Goal: Transaction & Acquisition: Obtain resource

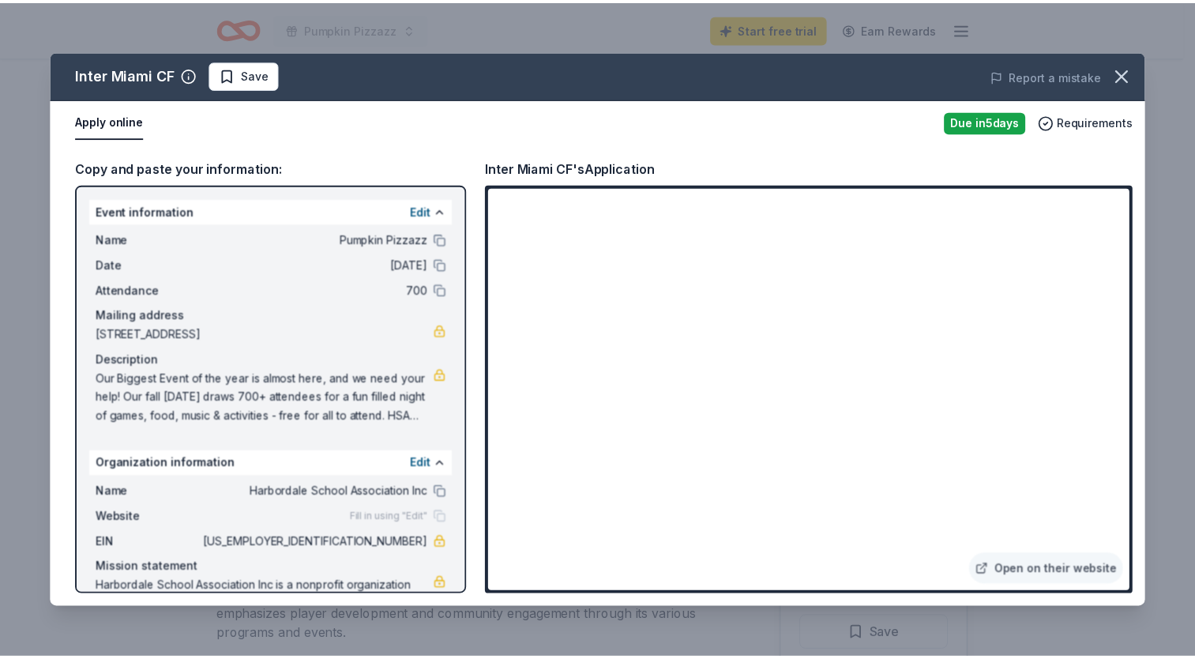
scroll to position [235, 0]
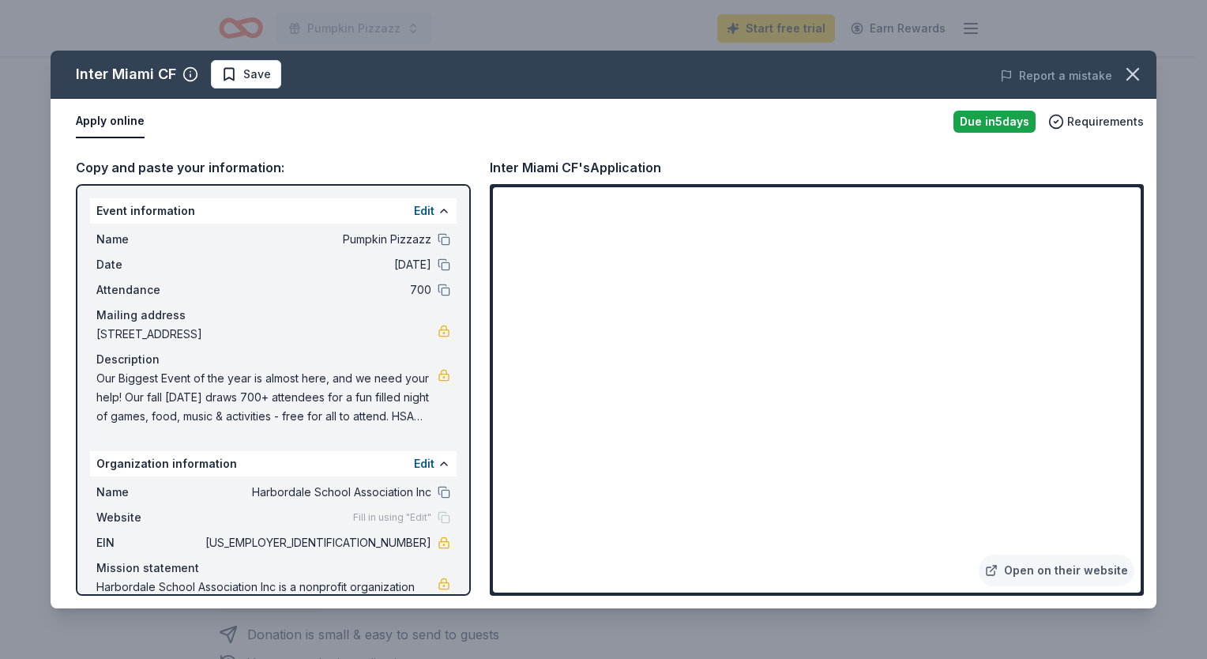
drag, startPoint x: 96, startPoint y: 374, endPoint x: 215, endPoint y: 384, distance: 118.9
click at [215, 384] on span "Our Biggest Event of the year is almost here, and we need your help! Our fall […" at bounding box center [266, 397] width 341 height 57
click at [246, 73] on span "Save" at bounding box center [257, 74] width 28 height 19
click at [1134, 68] on icon "button" at bounding box center [1133, 74] width 22 height 22
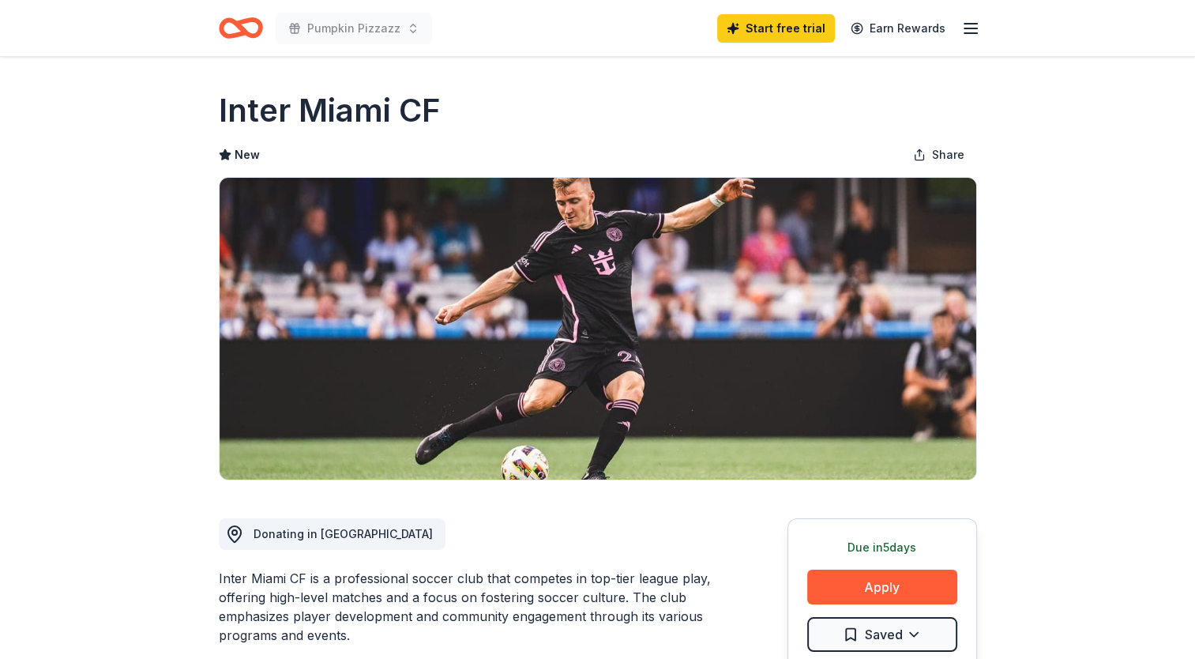
scroll to position [0, 0]
click at [967, 28] on line "button" at bounding box center [970, 28] width 13 height 0
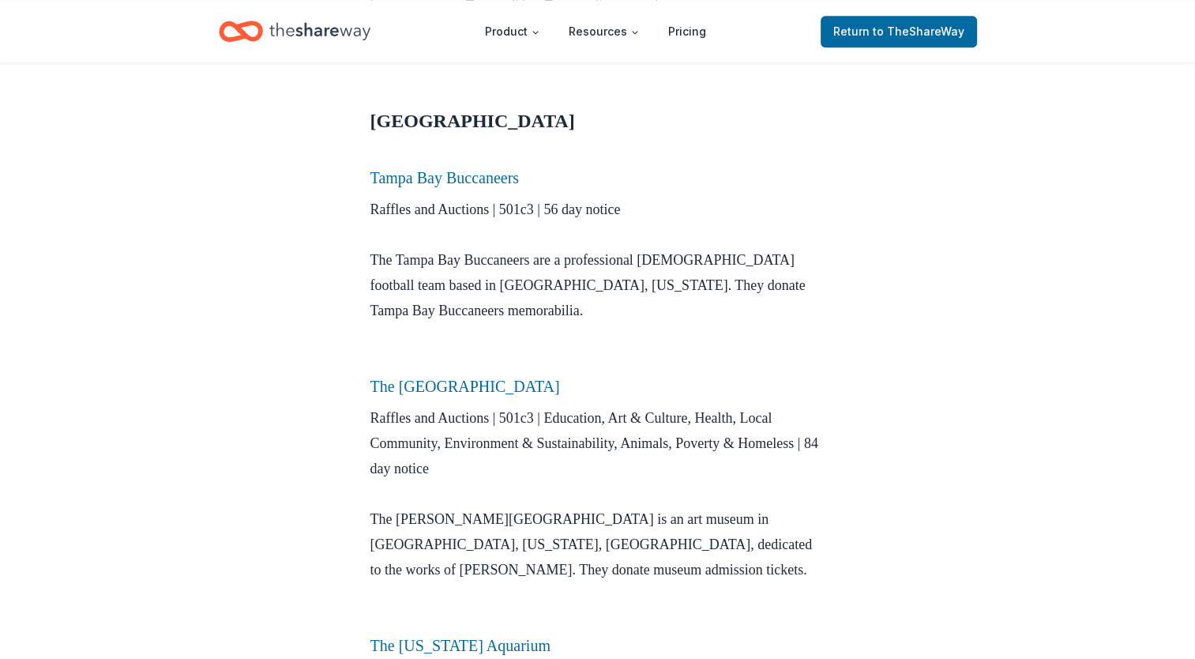
scroll to position [1706, 0]
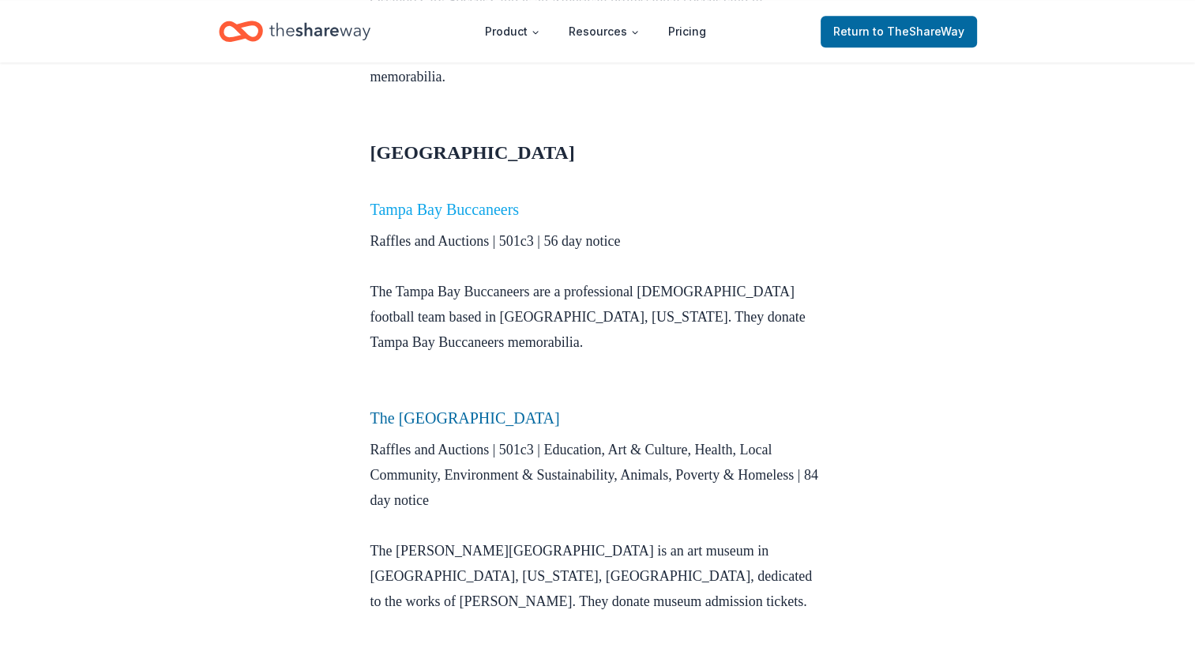
click at [480, 201] on link "Tampa Bay Buccaneers" at bounding box center [444, 209] width 149 height 17
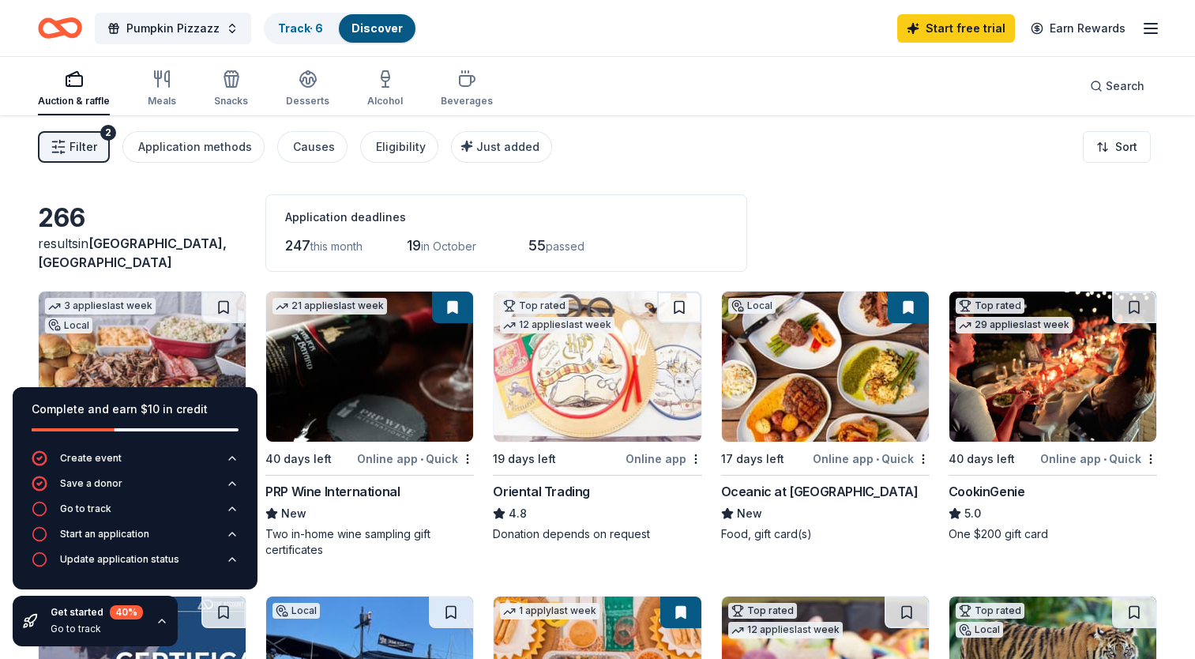
scroll to position [175, 0]
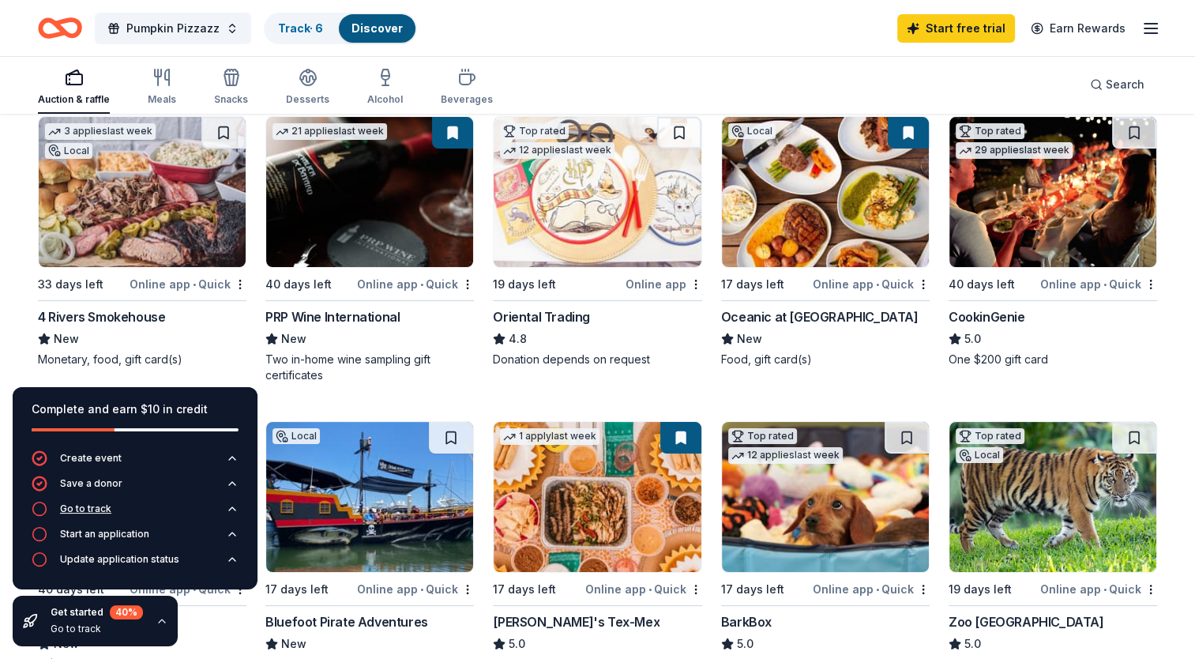
click at [100, 513] on div "Go to track" at bounding box center [85, 508] width 51 height 13
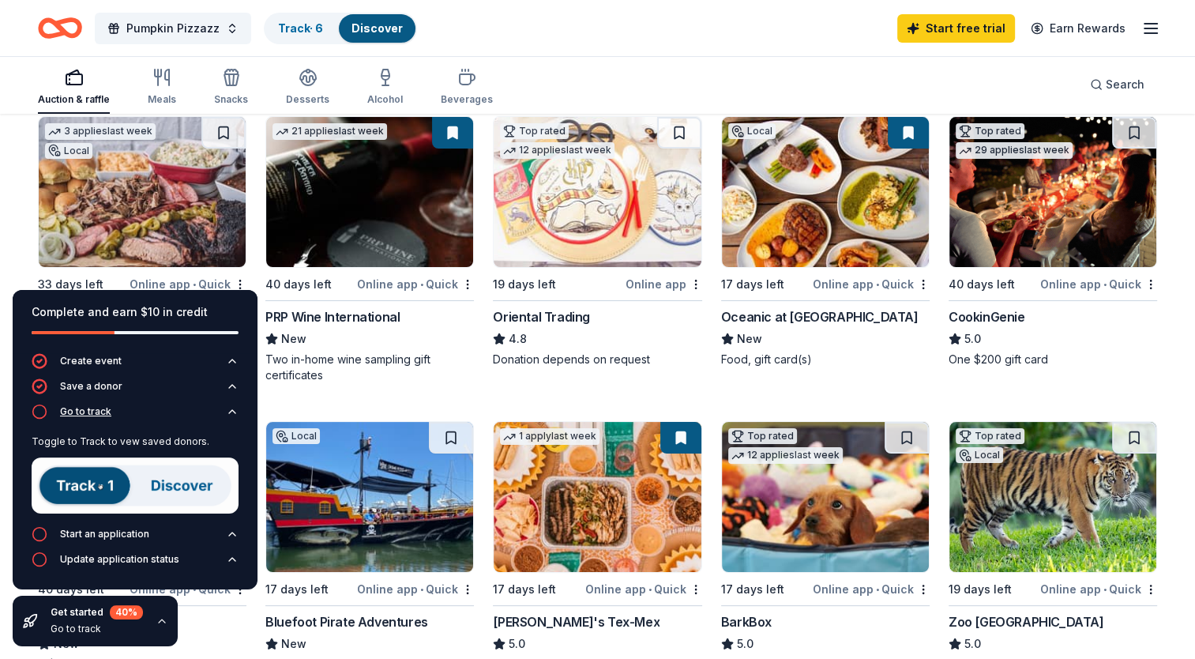
click at [227, 409] on icon "button" at bounding box center [232, 411] width 13 height 13
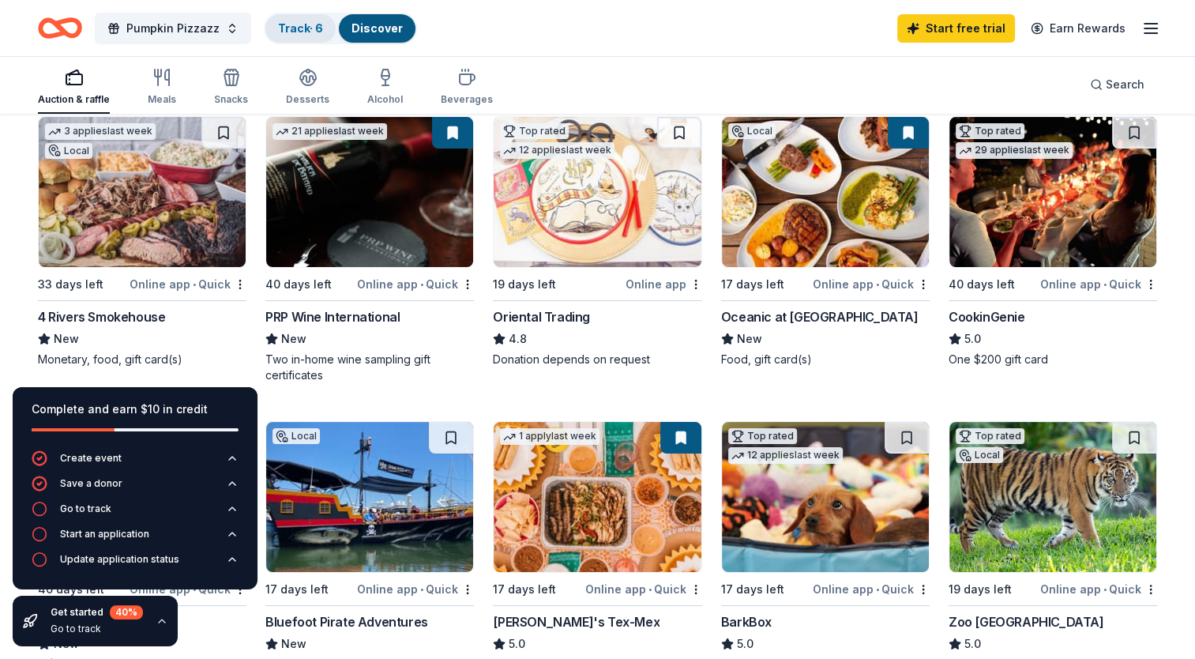
click at [303, 36] on div "Track · 6" at bounding box center [300, 28] width 70 height 28
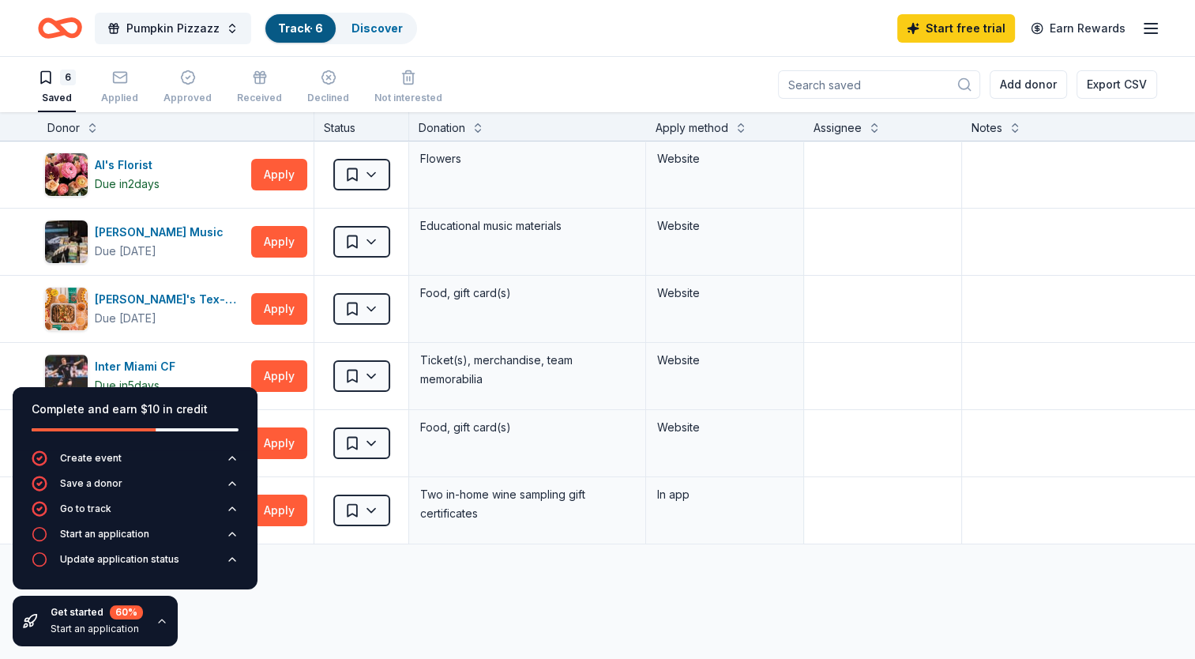
click at [669, 592] on div "Al's Florist Due in 2 days Apply Saved Flowers Website Alfred Music Due in 17 d…" at bounding box center [618, 491] width 1237 height 700
click at [282, 171] on button "Apply" at bounding box center [279, 175] width 56 height 32
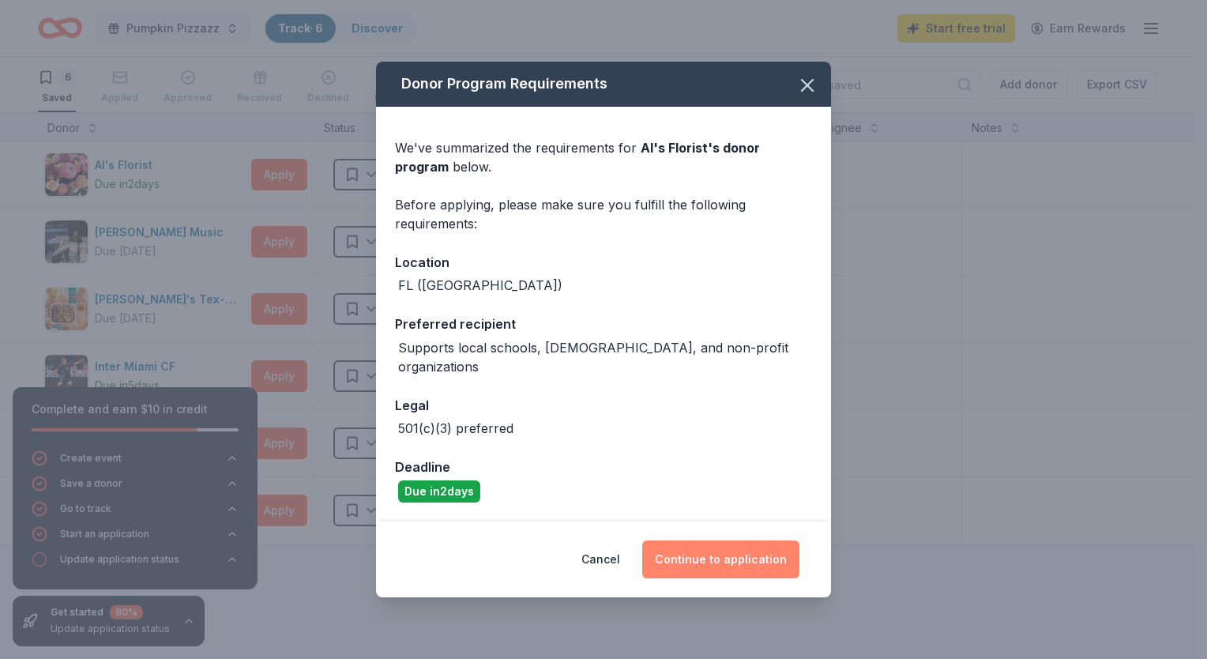
click at [703, 558] on button "Continue to application" at bounding box center [720, 559] width 157 height 38
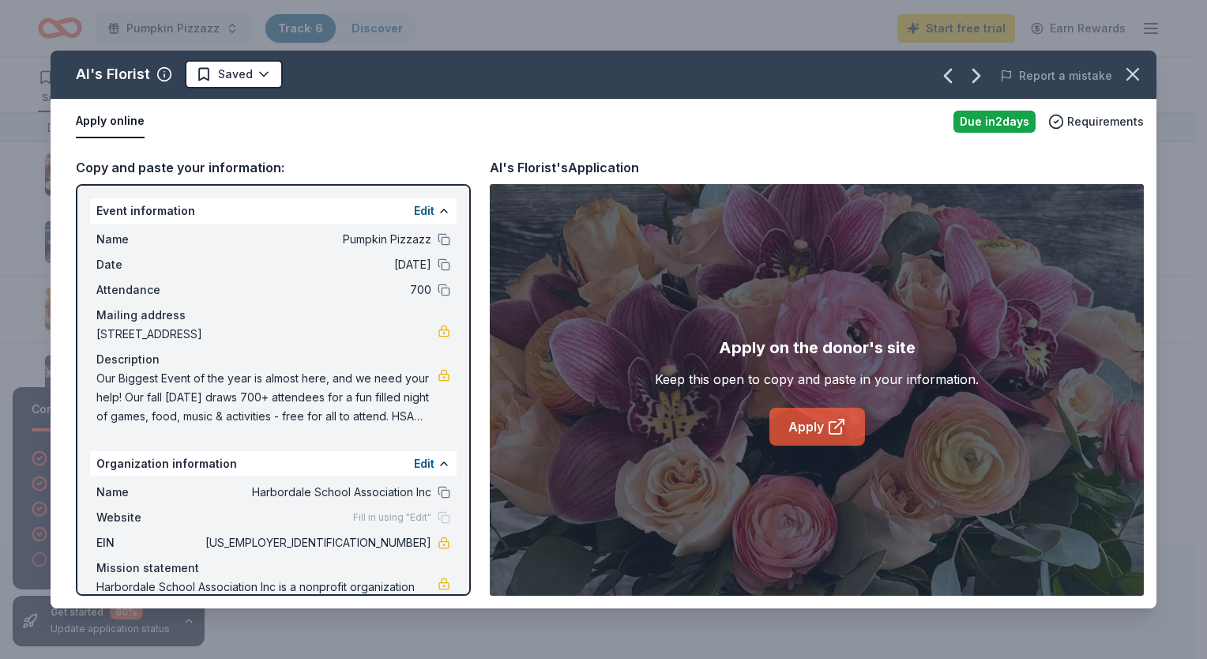
click at [803, 422] on link "Apply" at bounding box center [817, 427] width 96 height 38
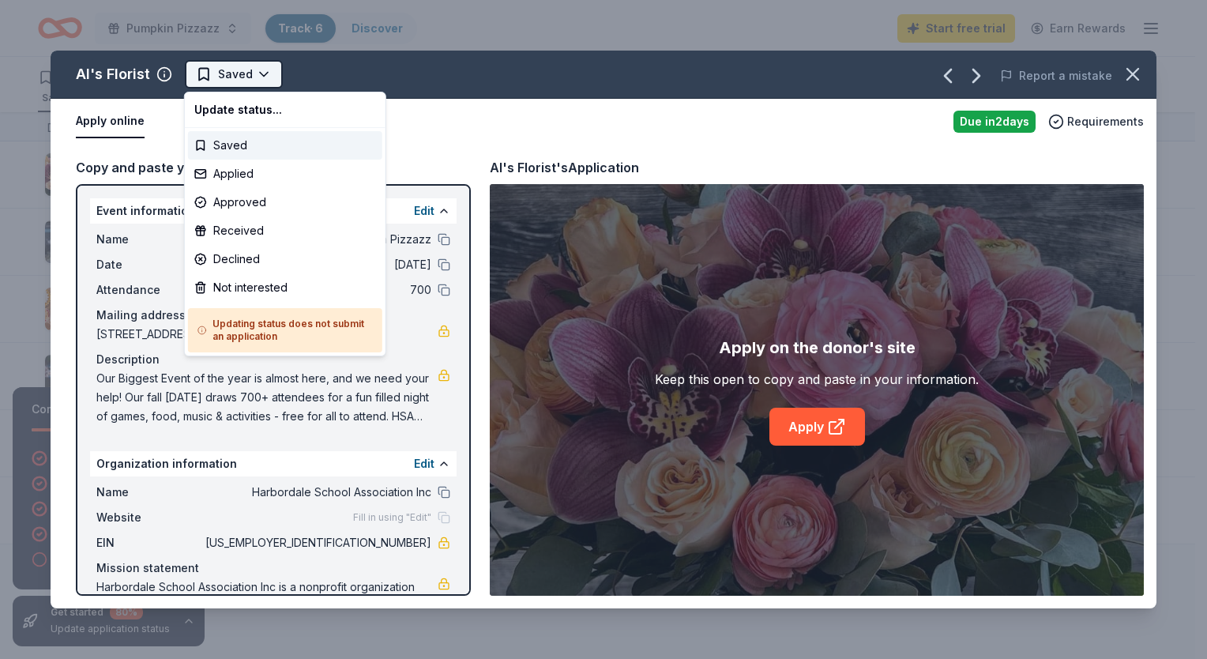
click at [224, 86] on html "Pumpkin Pizzazz Track · 6 Discover Start free trial Earn Rewards 6 Saved Applie…" at bounding box center [603, 329] width 1207 height 659
click at [220, 138] on div "Saved" at bounding box center [285, 145] width 194 height 28
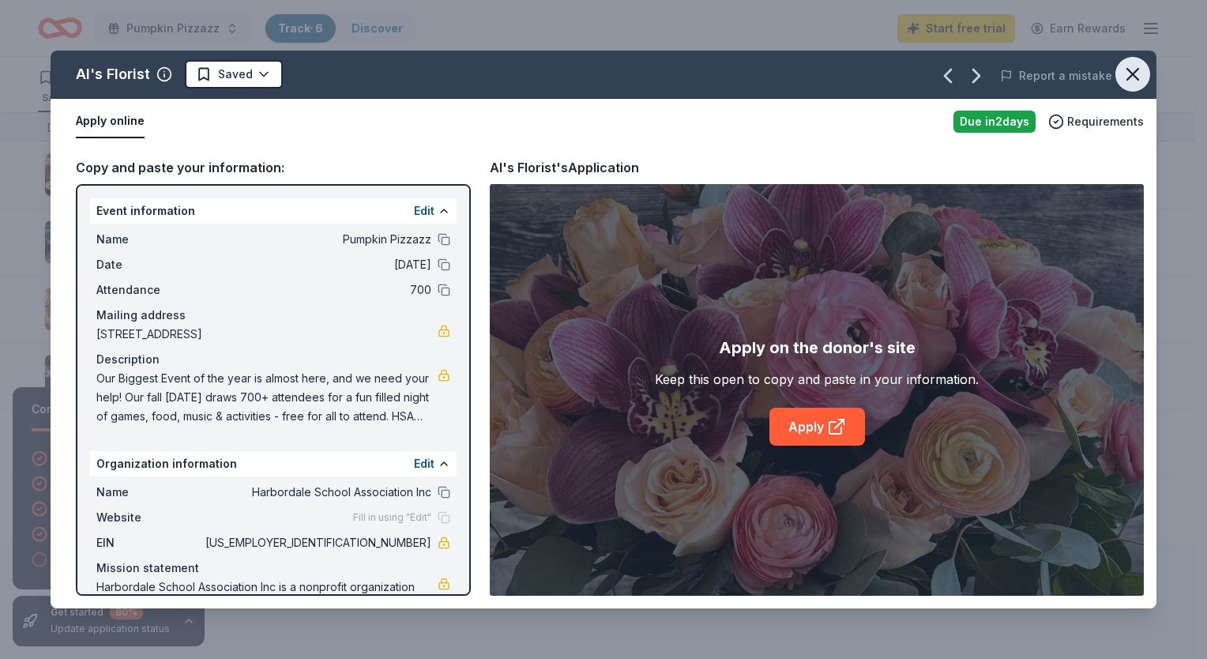
click at [1119, 78] on button "button" at bounding box center [1132, 74] width 35 height 35
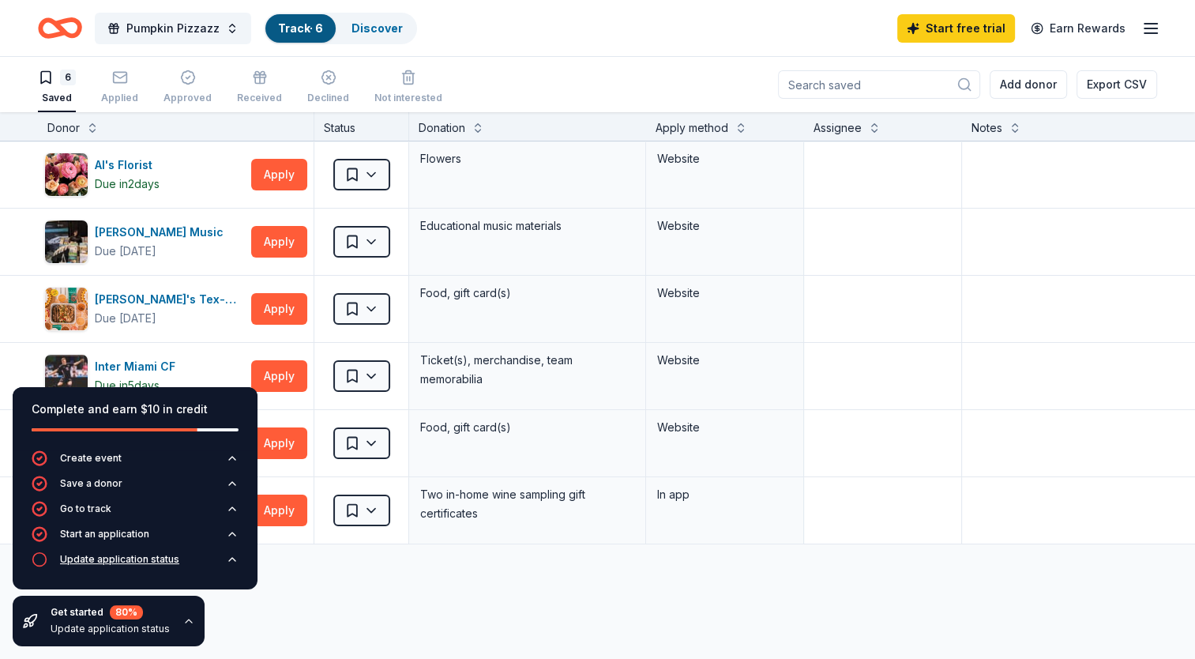
click at [144, 562] on div "Update application status" at bounding box center [119, 559] width 119 height 13
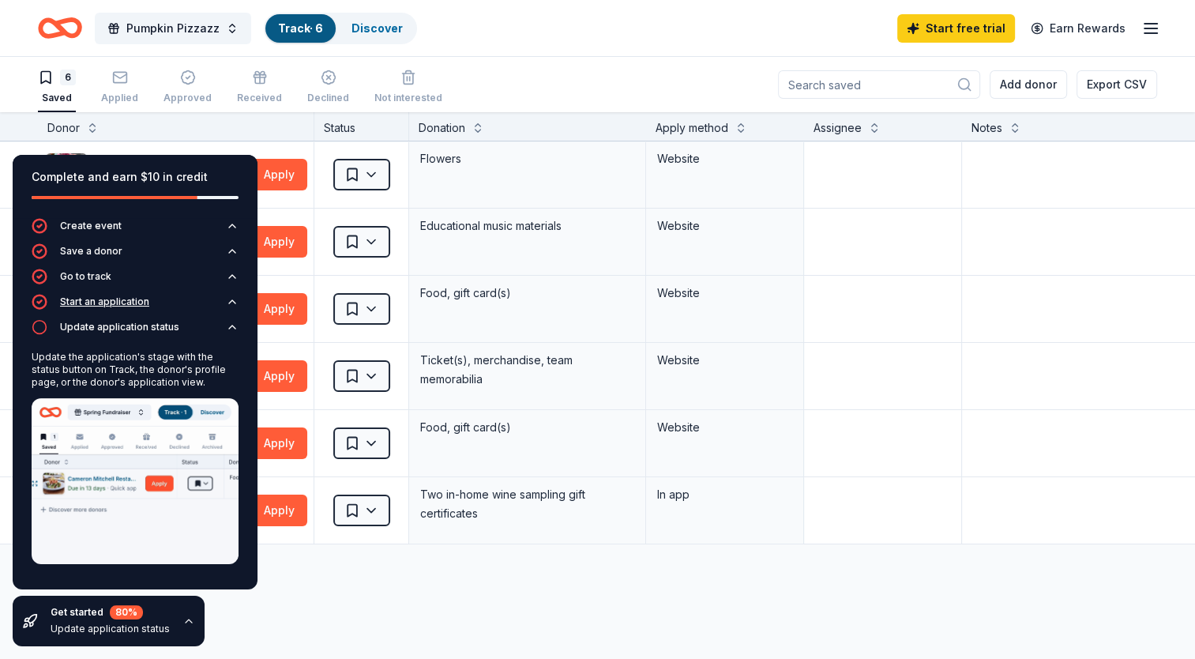
click at [231, 318] on button "Start an application" at bounding box center [135, 306] width 207 height 25
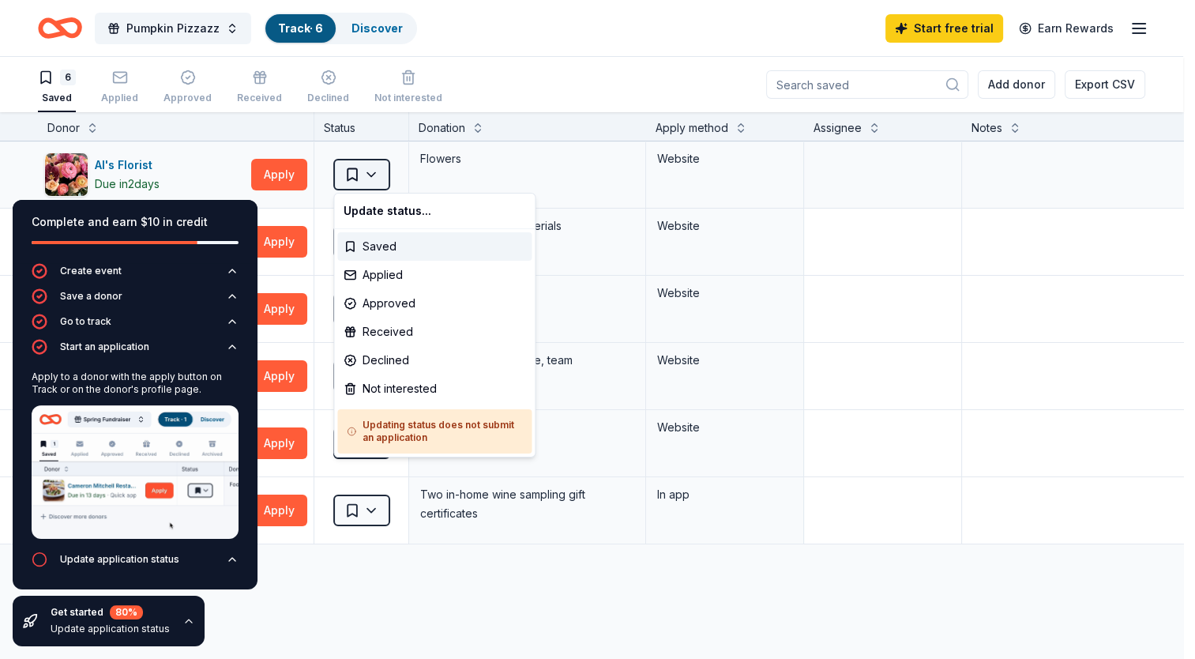
click at [376, 171] on html "Pumpkin Pizzazz Track · 6 Discover Start free trial Earn Rewards 6 Saved Applie…" at bounding box center [597, 329] width 1195 height 659
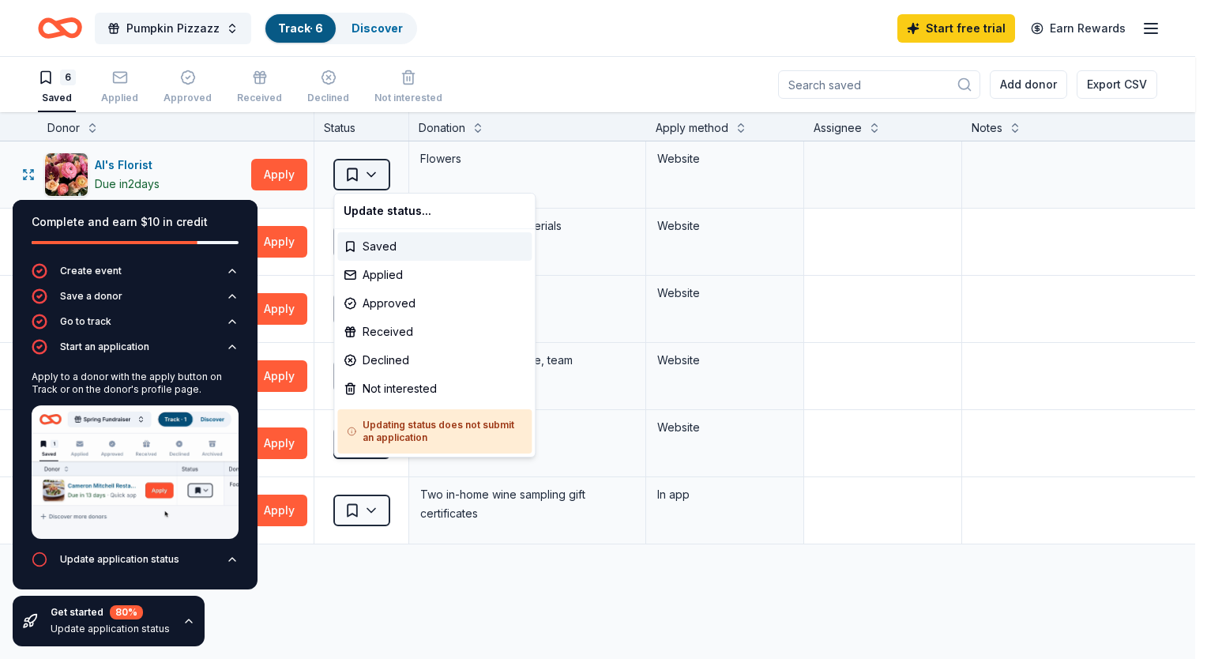
click at [376, 171] on html "Pumpkin Pizzazz Track · 6 Discover Start free trial Earn Rewards 6 Saved Applie…" at bounding box center [603, 329] width 1207 height 659
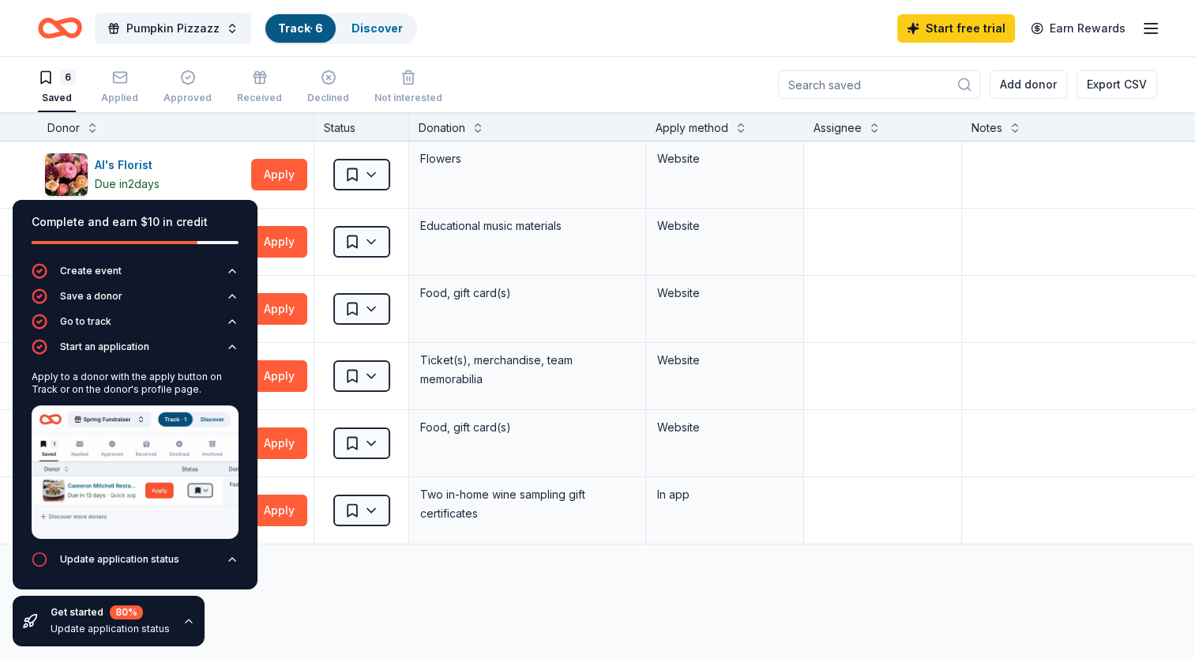
click at [287, 617] on div "Al's Florist Due in 2 days Apply Saved Flowers Website Alfred Music Due in 17 d…" at bounding box center [618, 491] width 1237 height 700
click at [231, 349] on icon "button" at bounding box center [232, 346] width 13 height 13
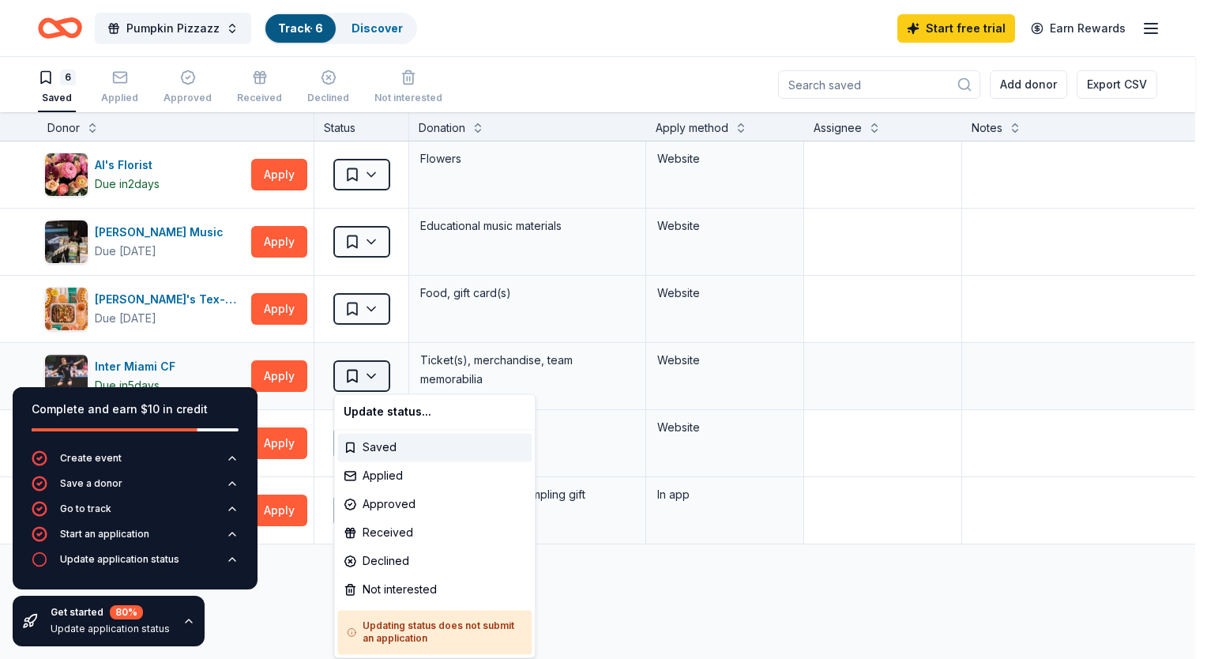
click at [383, 374] on html "Pumpkin Pizzazz Track · 6 Discover Start free trial Earn Rewards 6 Saved Applie…" at bounding box center [603, 329] width 1207 height 659
click at [375, 479] on div "Applied" at bounding box center [434, 475] width 194 height 28
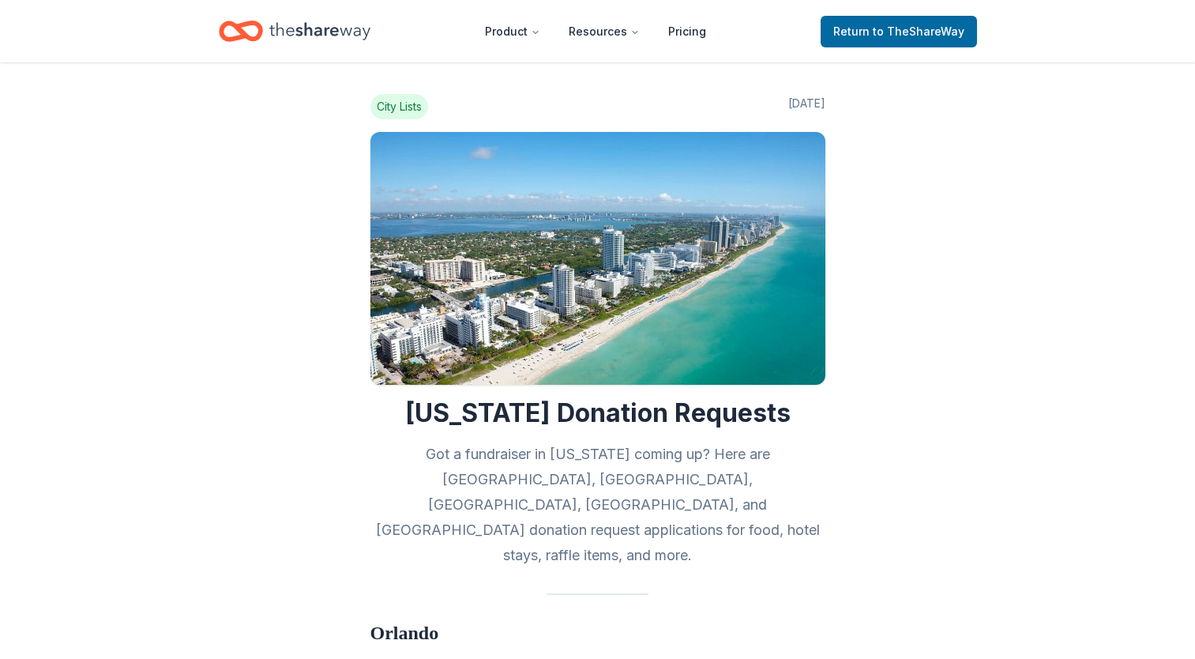
scroll to position [1706, 0]
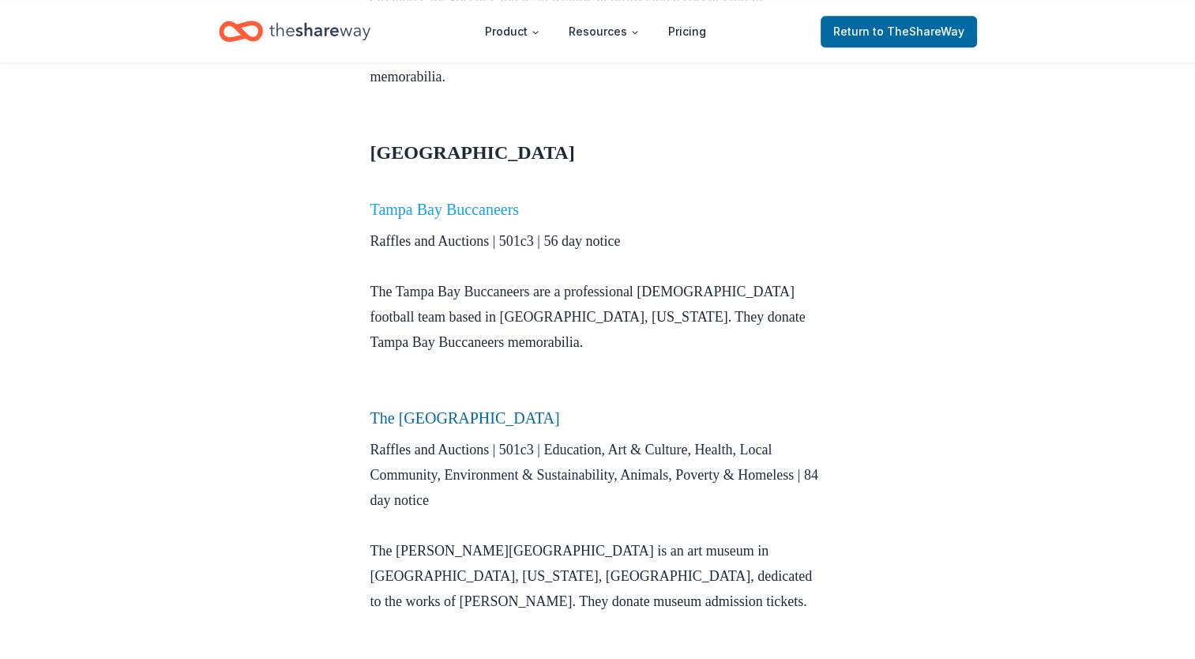
click at [475, 201] on link "Tampa Bay Buccaneers" at bounding box center [444, 209] width 149 height 17
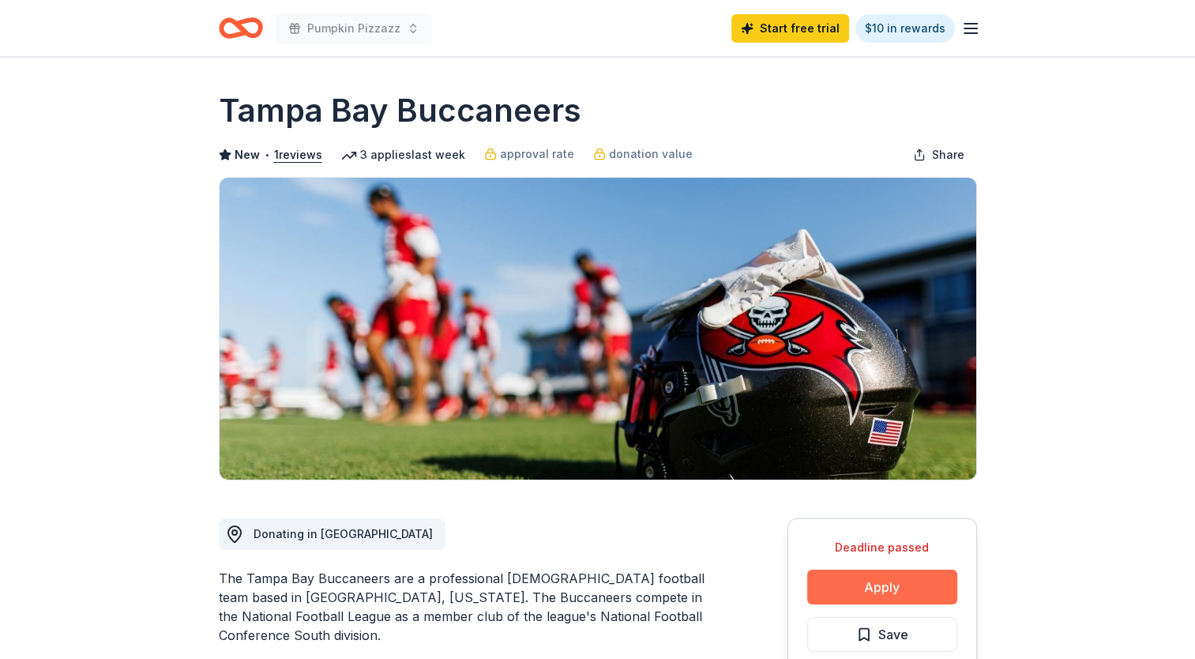
click at [882, 585] on button "Apply" at bounding box center [882, 587] width 150 height 35
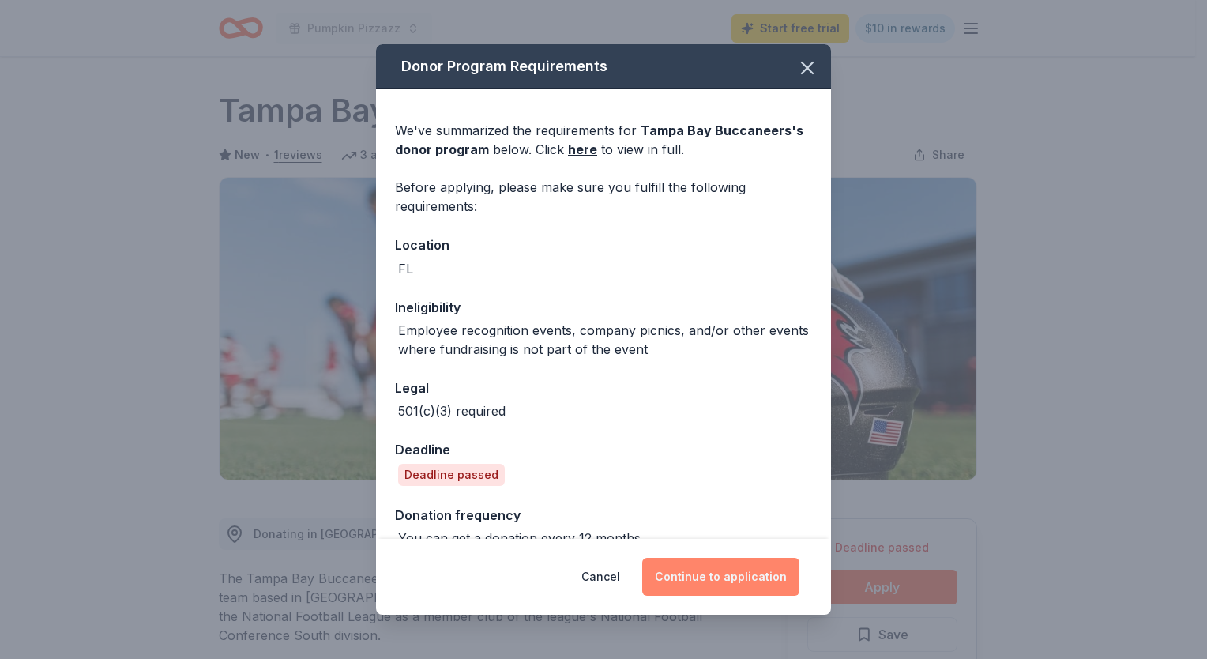
click at [760, 584] on button "Continue to application" at bounding box center [720, 577] width 157 height 38
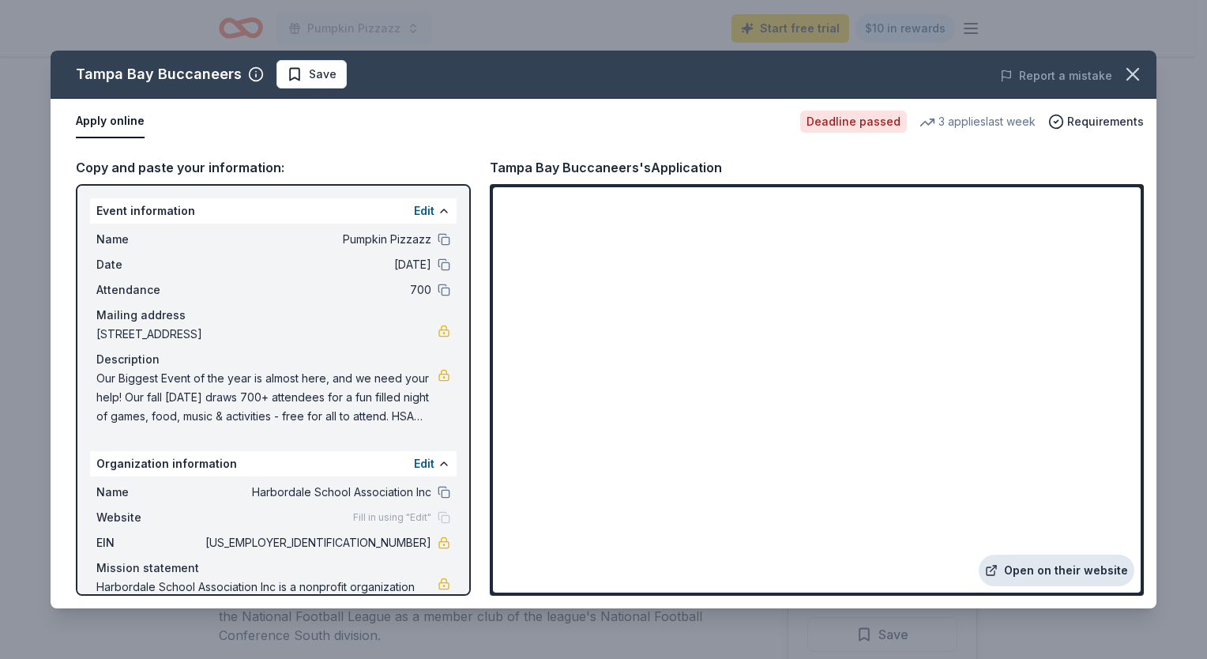
click at [1036, 566] on link "Open on their website" at bounding box center [1057, 571] width 156 height 32
click at [1142, 61] on button "button" at bounding box center [1132, 74] width 35 height 35
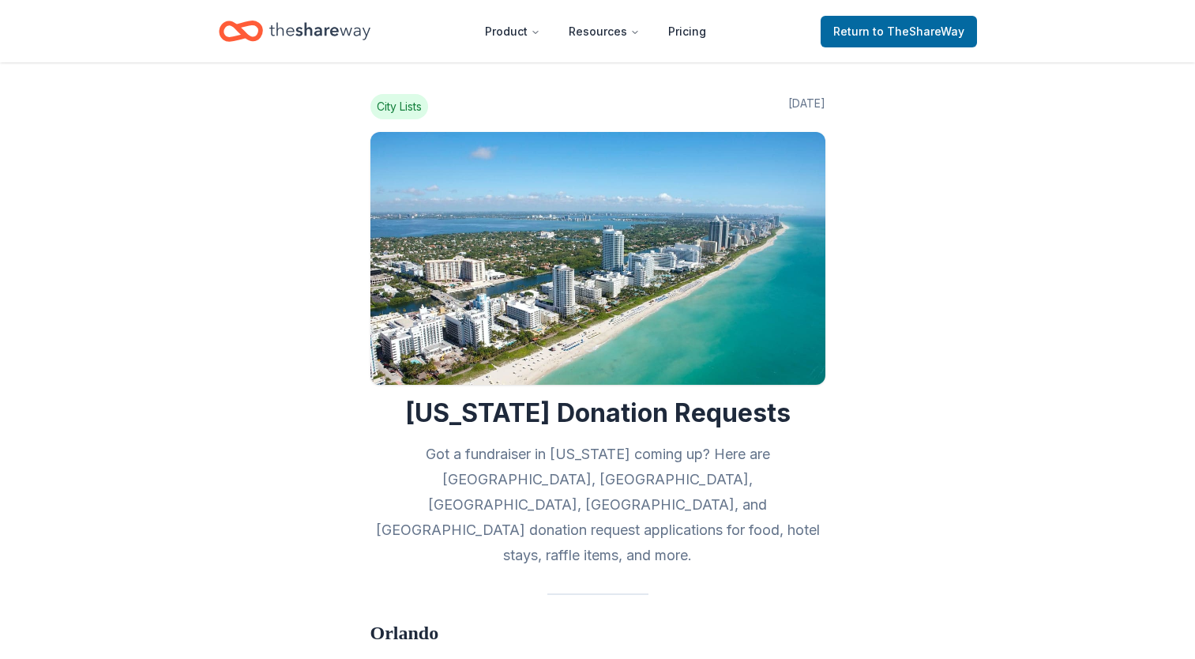
scroll to position [1706, 0]
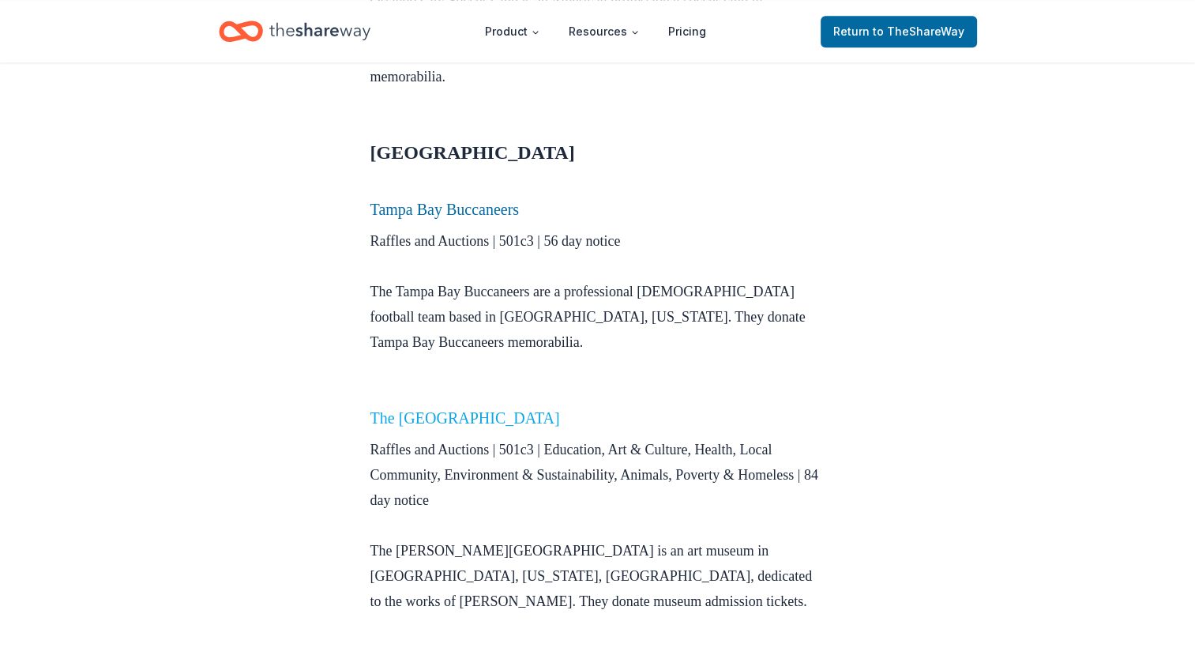
click at [408, 409] on link "The [GEOGRAPHIC_DATA]" at bounding box center [465, 417] width 190 height 17
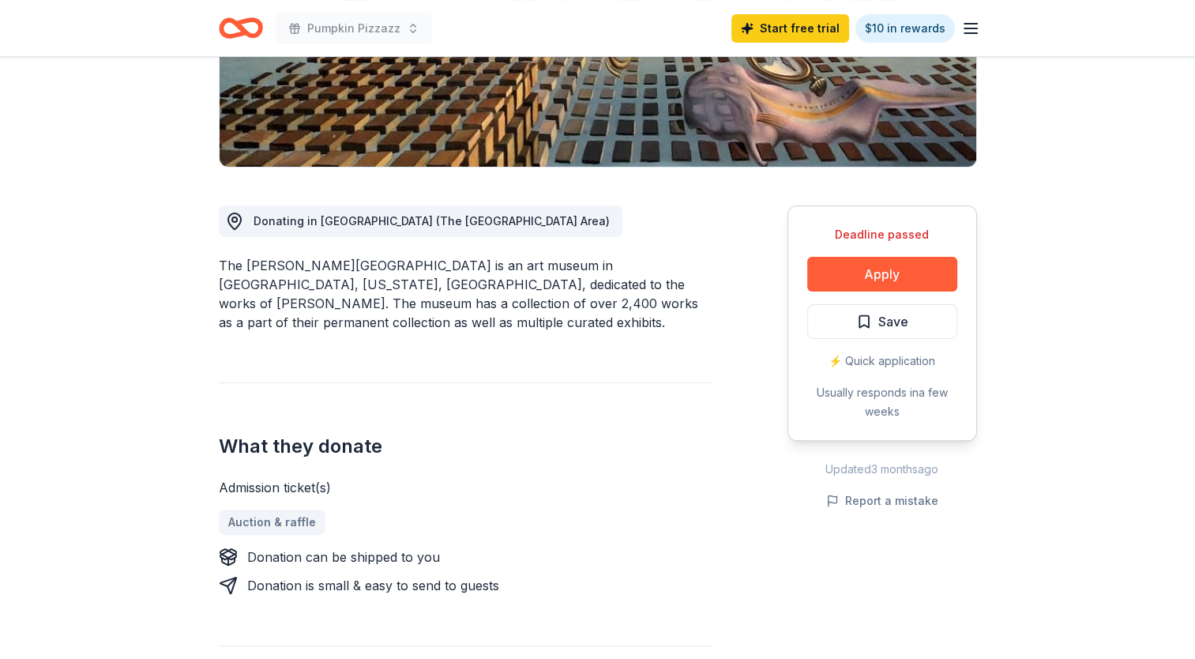
scroll to position [316, 0]
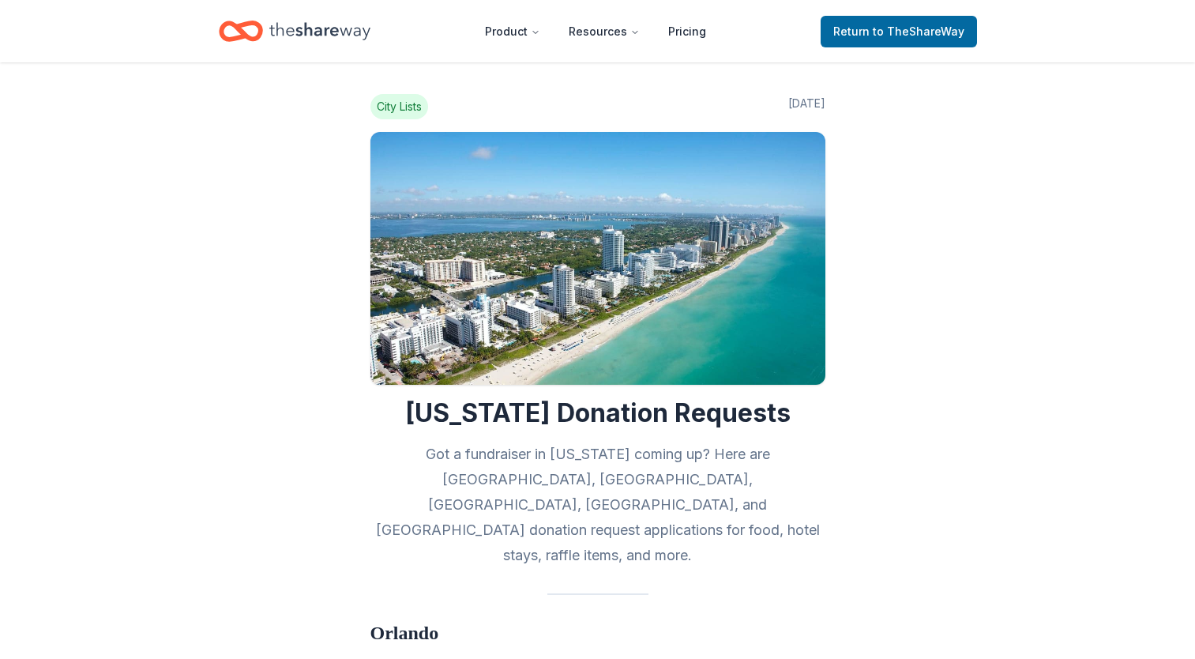
scroll to position [1706, 0]
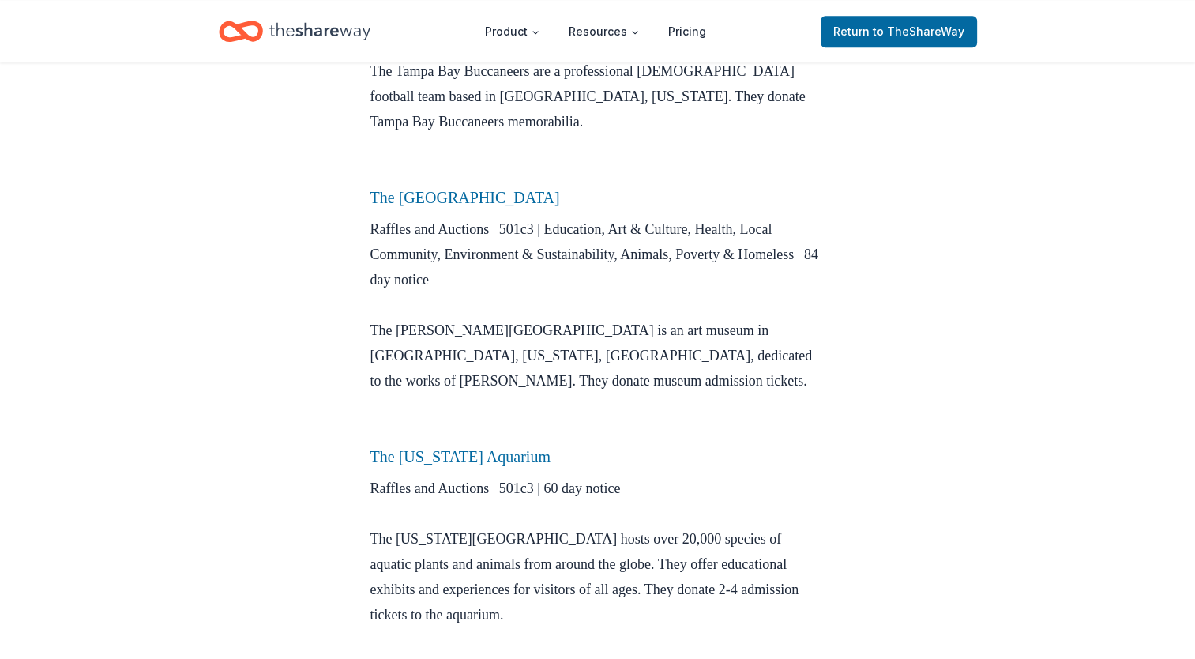
scroll to position [1959, 0]
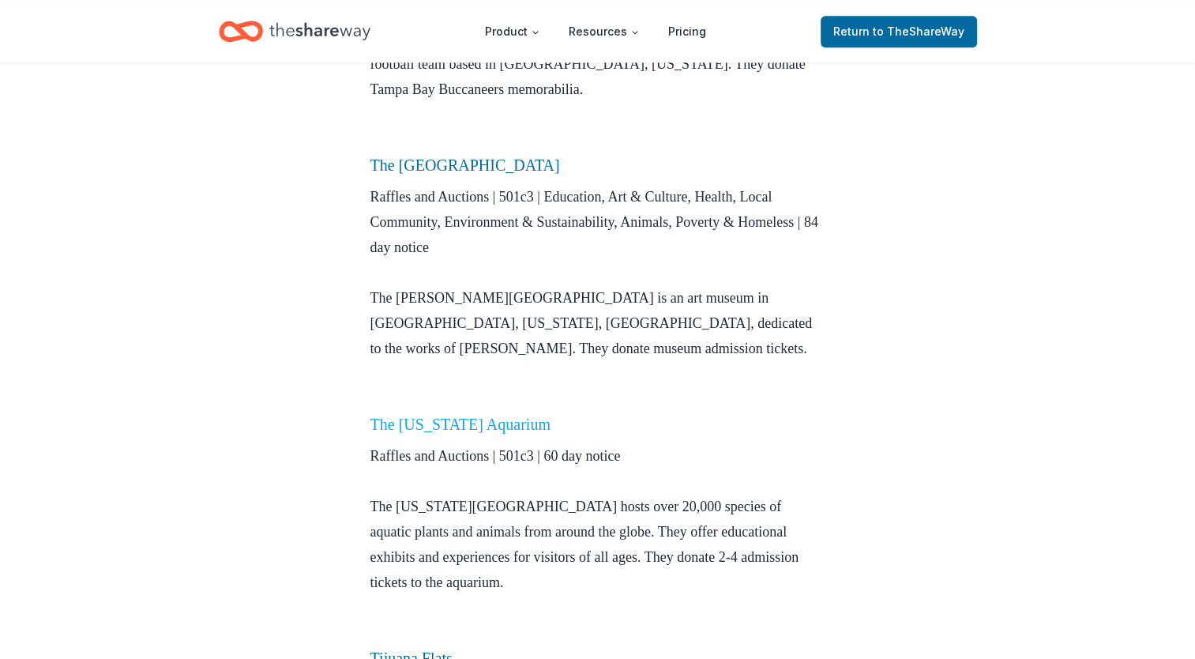
click at [442, 415] on link "The [US_STATE] Aquarium" at bounding box center [460, 423] width 180 height 17
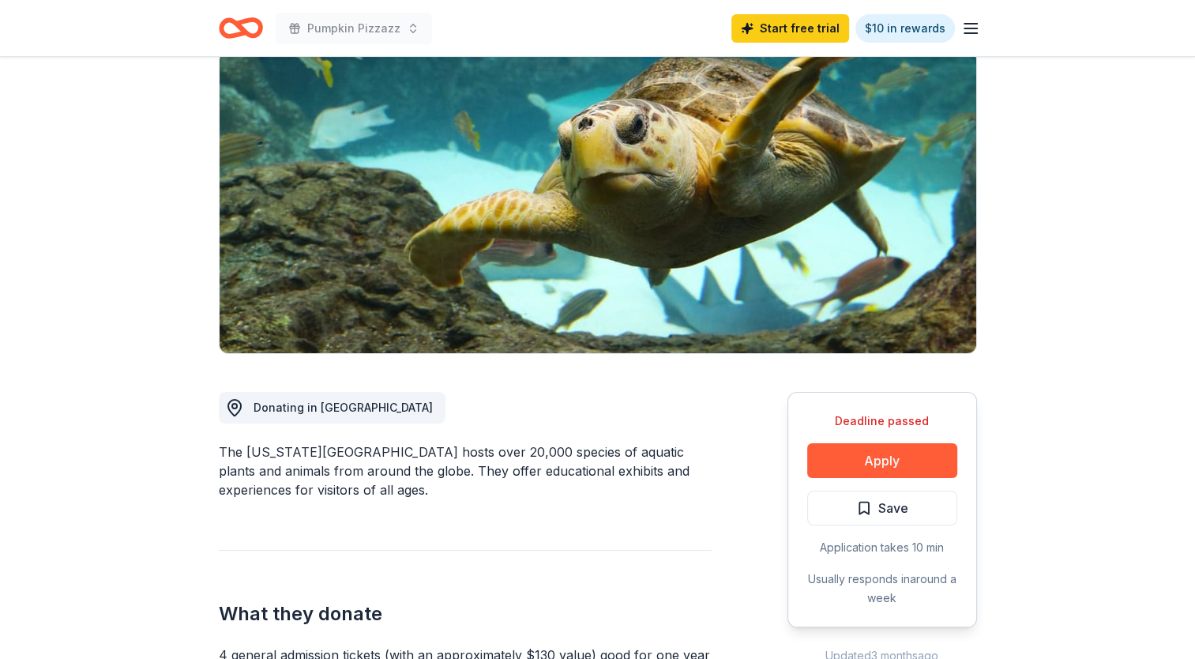
scroll to position [32, 0]
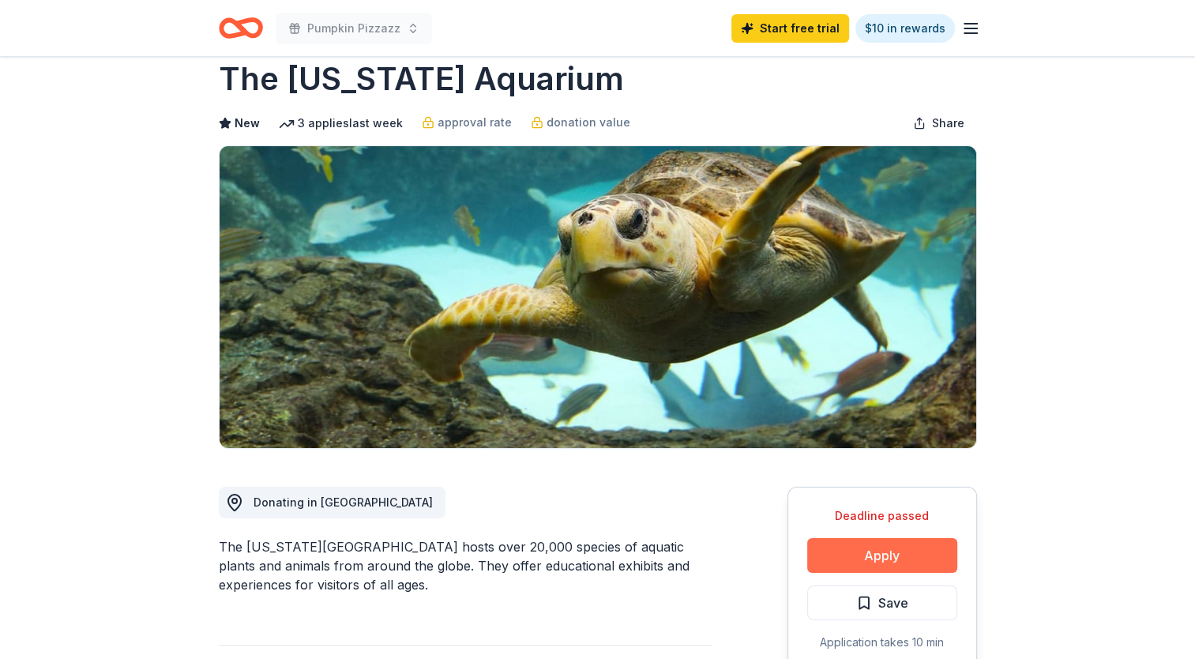
click at [880, 550] on button "Apply" at bounding box center [882, 555] width 150 height 35
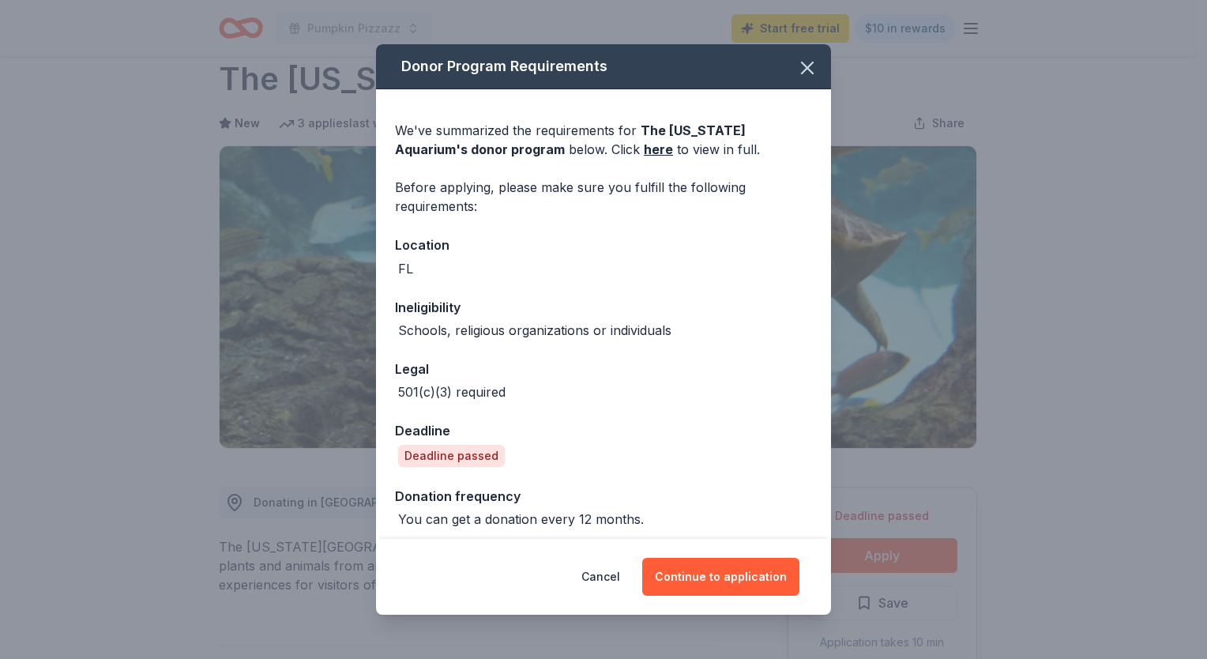
click at [730, 553] on div "Cancel Continue to application" at bounding box center [603, 577] width 455 height 76
click at [727, 566] on button "Continue to application" at bounding box center [720, 577] width 157 height 38
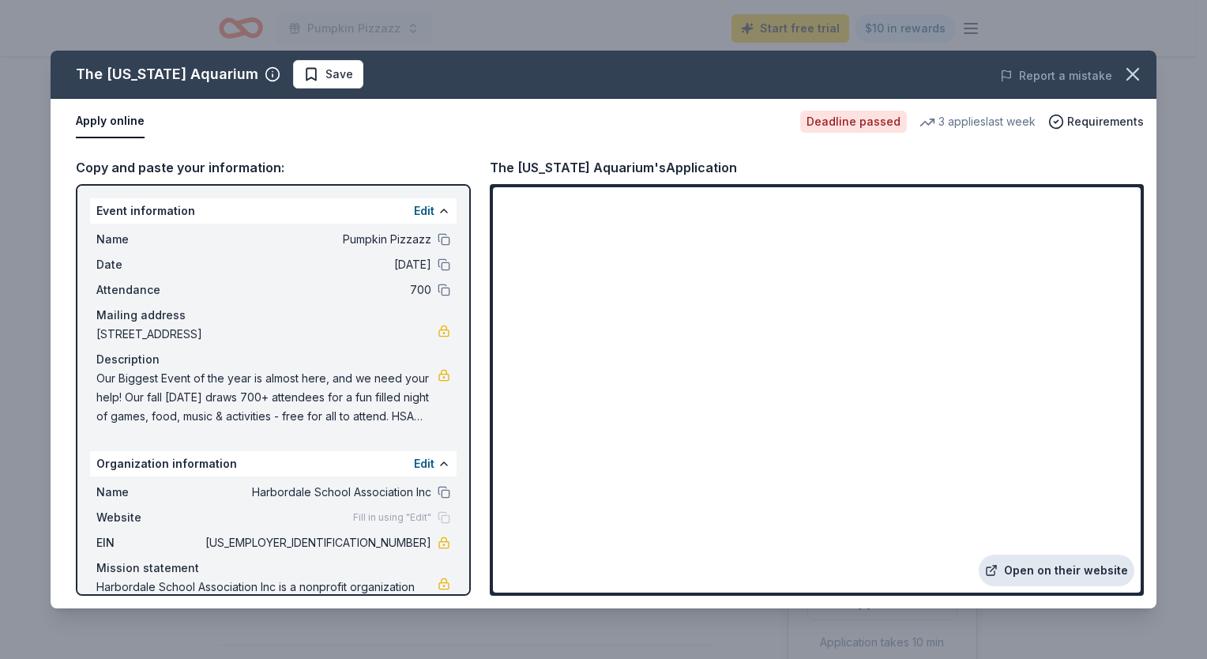
click at [1081, 564] on link "Open on their website" at bounding box center [1057, 571] width 156 height 32
click at [1137, 71] on icon "button" at bounding box center [1133, 74] width 22 height 22
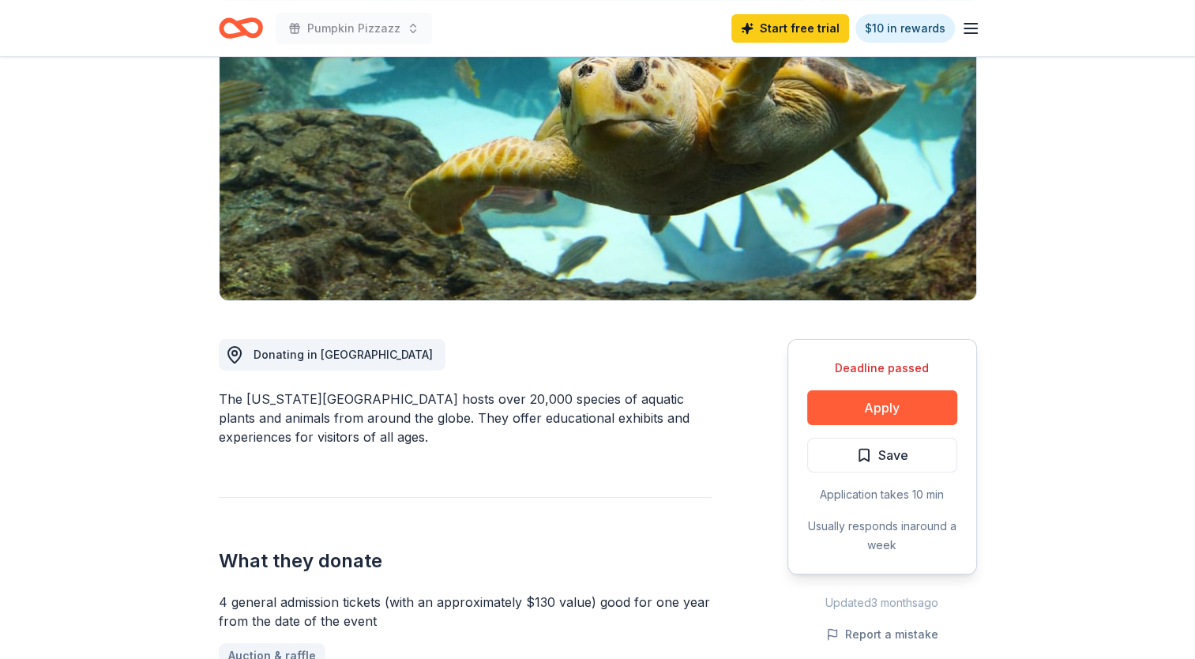
scroll to position [158, 0]
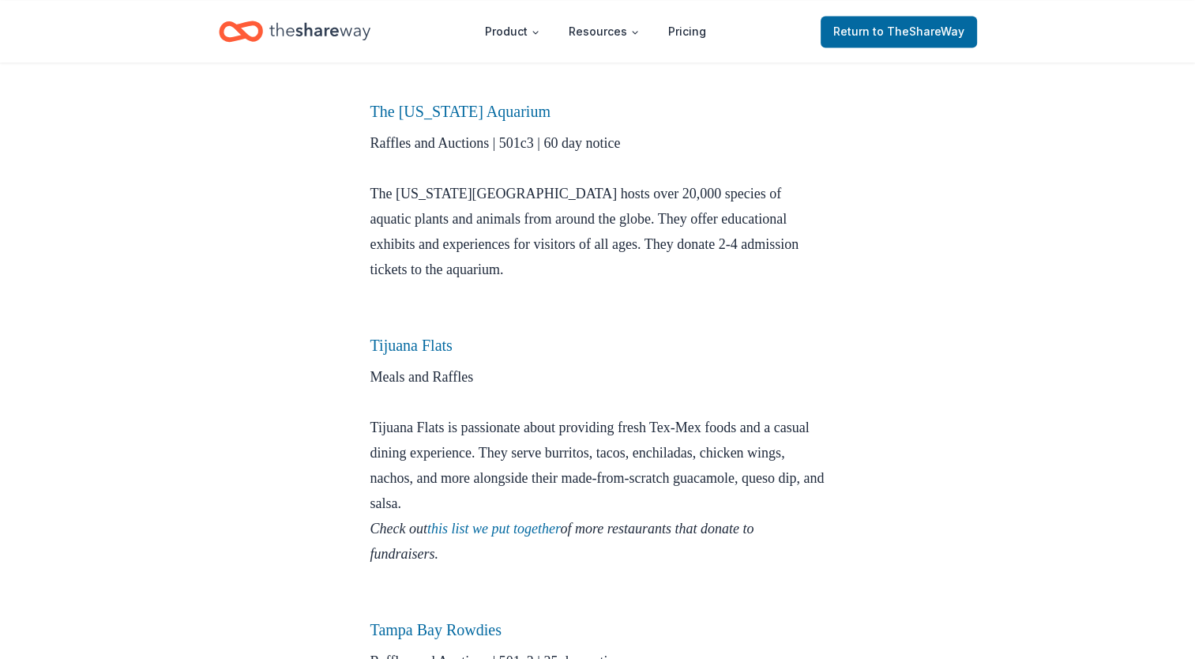
scroll to position [2275, 0]
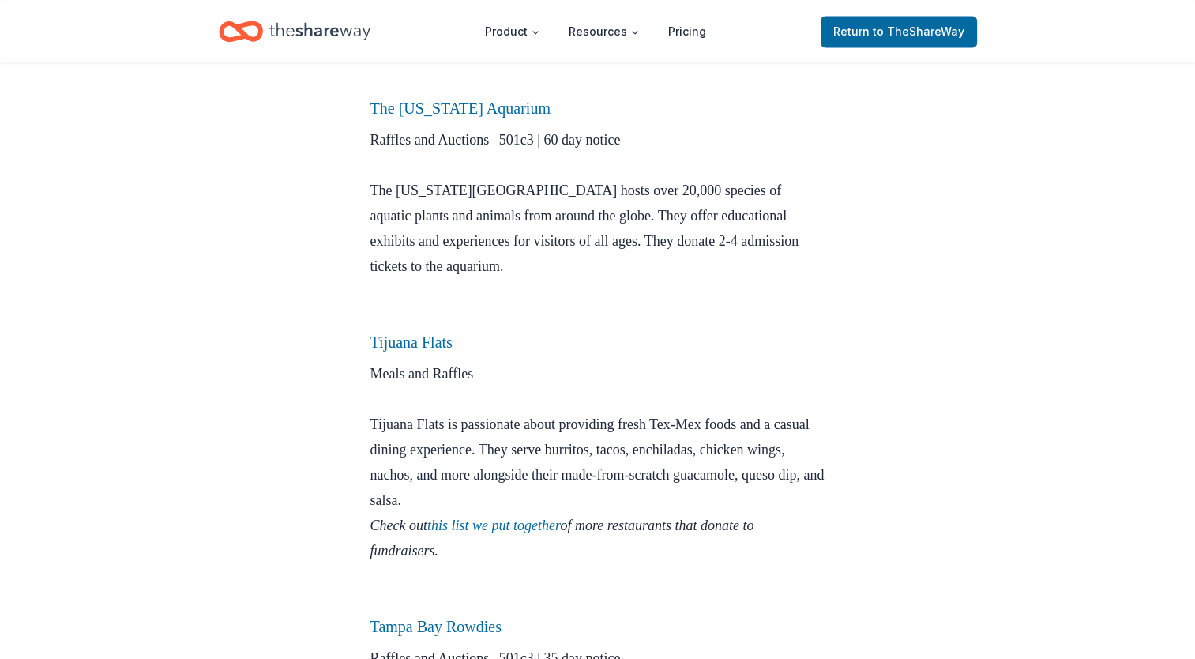
click at [422, 329] on h3 "Tijuana Flats" at bounding box center [597, 341] width 455 height 25
click at [421, 333] on link "Tijuana Flats" at bounding box center [411, 341] width 82 height 17
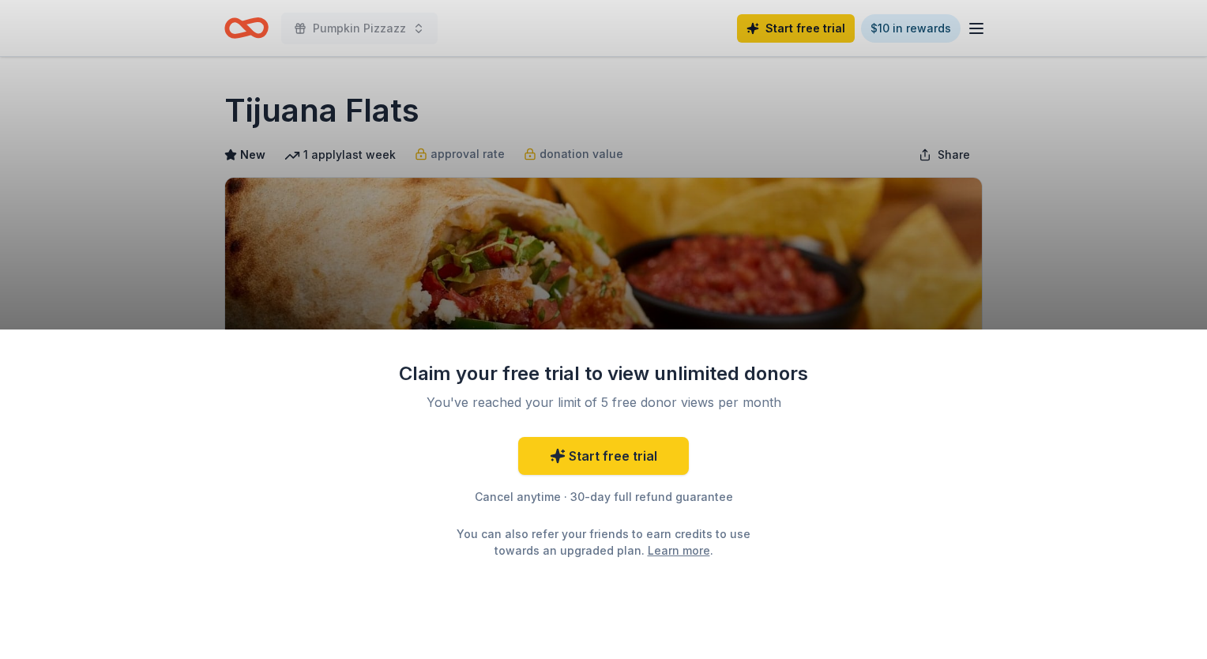
click at [1058, 252] on div "Claim your free trial to view unlimited donors You've reached your limit of 5 f…" at bounding box center [603, 329] width 1207 height 659
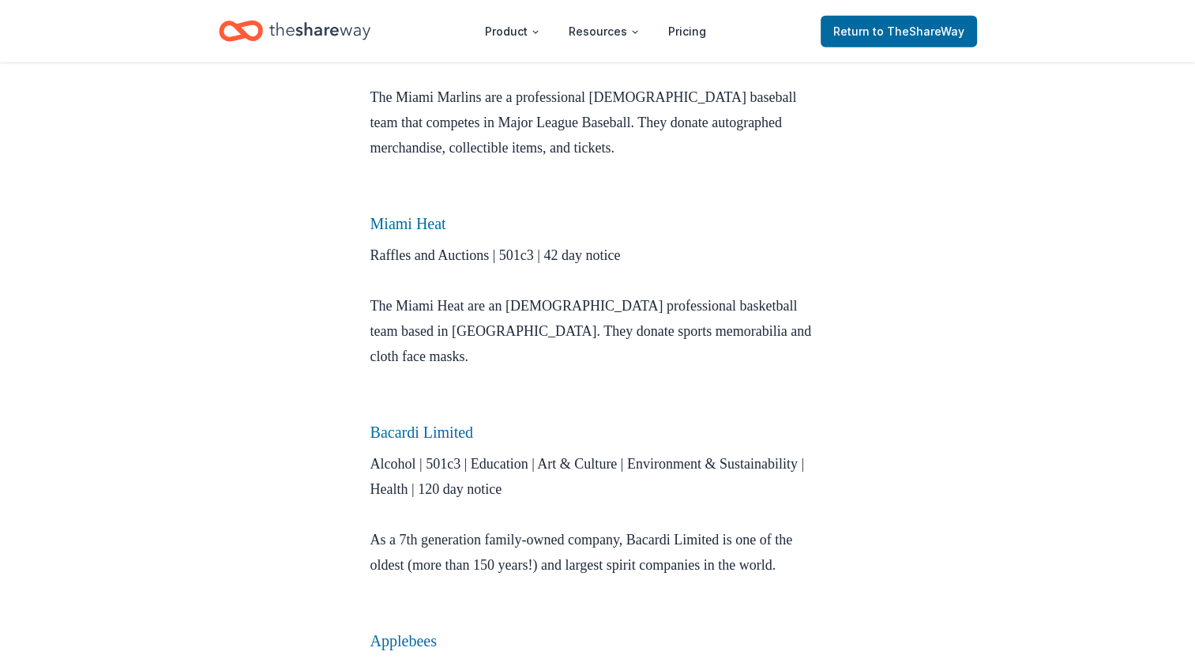
scroll to position [4283, 0]
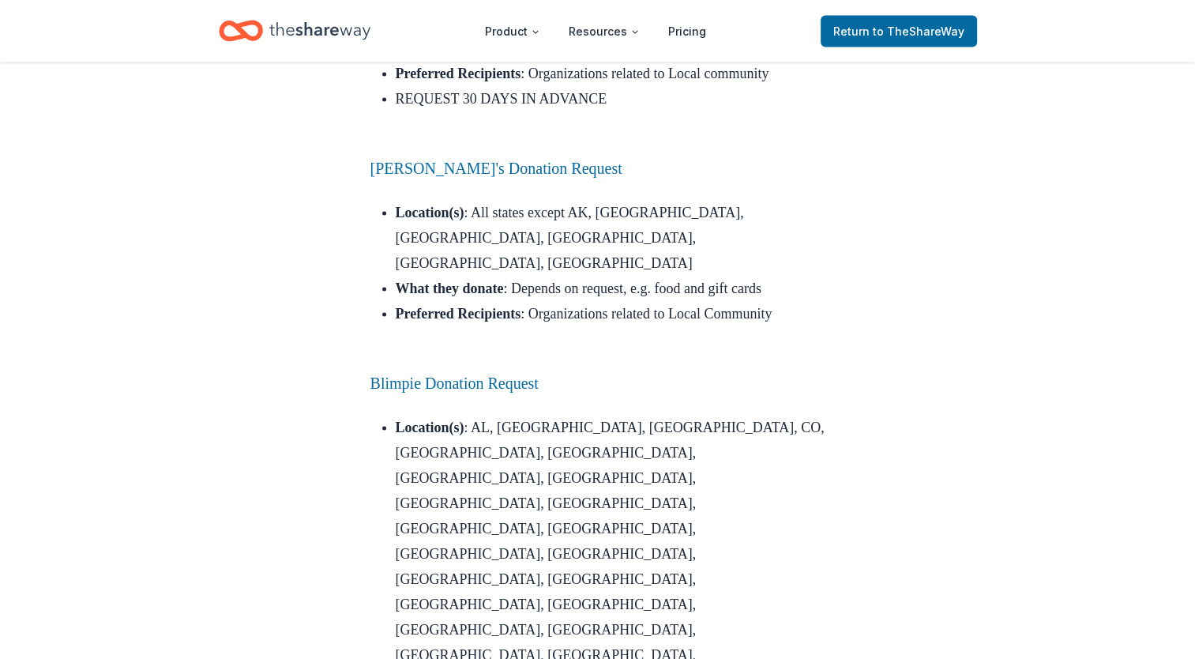
scroll to position [3160, 0]
